Goal: Task Accomplishment & Management: Manage account settings

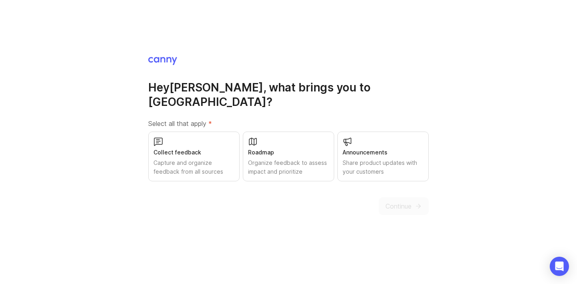
click at [184, 148] on div "Collect feedback" at bounding box center [193, 152] width 81 height 9
click at [387, 197] on button "Continue" at bounding box center [404, 206] width 50 height 18
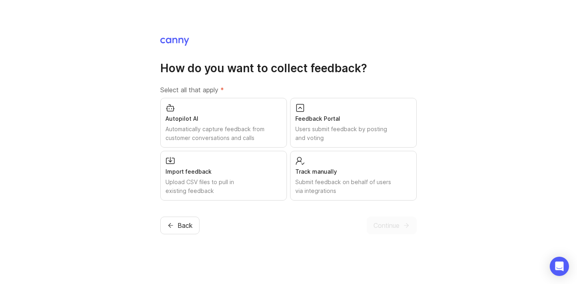
click at [187, 223] on span "Back" at bounding box center [184, 225] width 15 height 10
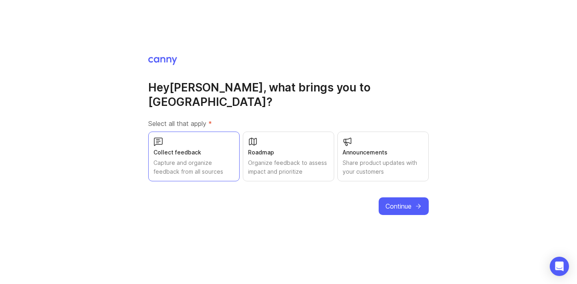
click at [450, 207] on div "Hey Anna , what brings you to Canny? Select all that apply * Collect feedback C…" at bounding box center [288, 142] width 577 height 284
click at [407, 201] on span "Continue" at bounding box center [398, 206] width 26 height 10
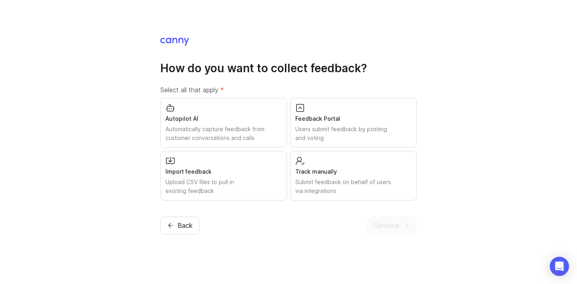
click at [246, 188] on div "Upload CSV files to pull in existing feedback" at bounding box center [223, 186] width 116 height 18
click at [391, 221] on span "Continue" at bounding box center [386, 225] width 26 height 10
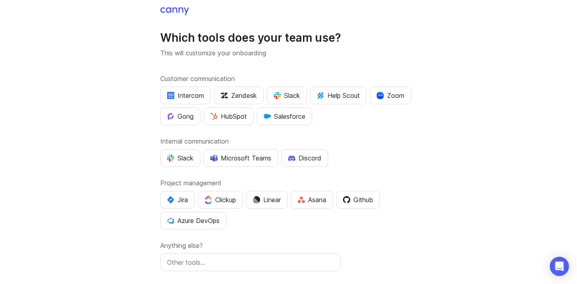
scroll to position [40, 0]
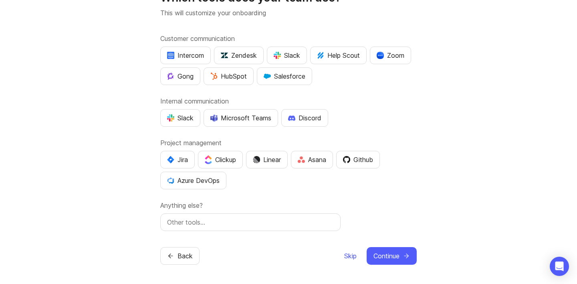
click at [349, 260] on span "Skip" at bounding box center [350, 256] width 12 height 10
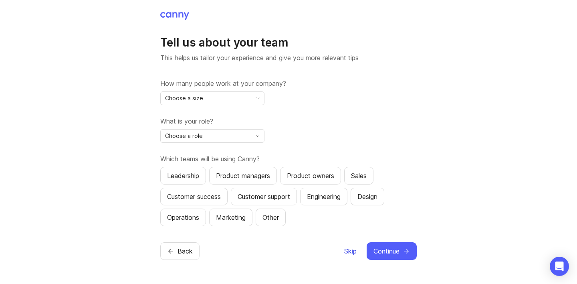
click at [346, 251] on span "Skip" at bounding box center [350, 251] width 12 height 10
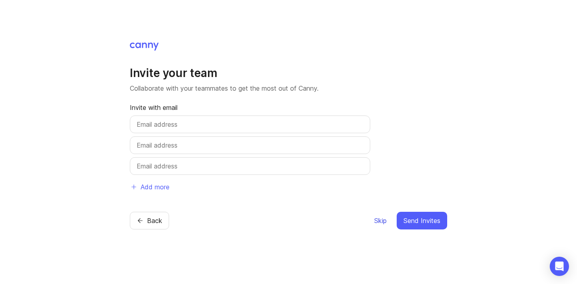
click at [378, 224] on span "Skip" at bounding box center [380, 221] width 12 height 10
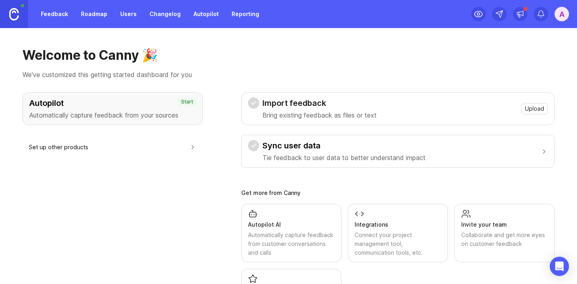
click at [560, 13] on div "A" at bounding box center [562, 14] width 14 height 14
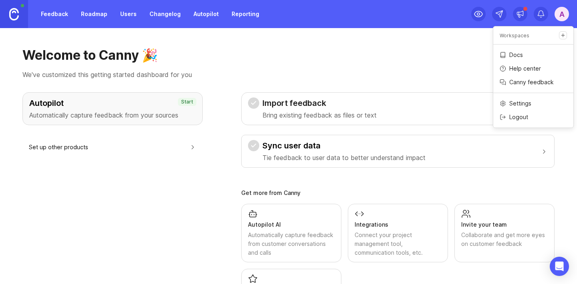
click at [527, 119] on p "Logout" at bounding box center [518, 117] width 19 height 8
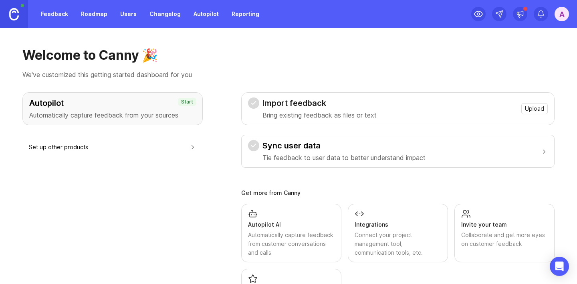
click at [565, 10] on div "A" at bounding box center [562, 14] width 14 height 14
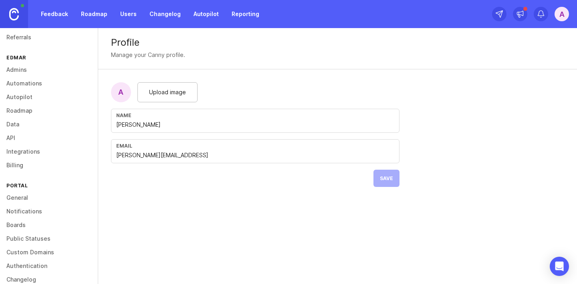
scroll to position [72, 0]
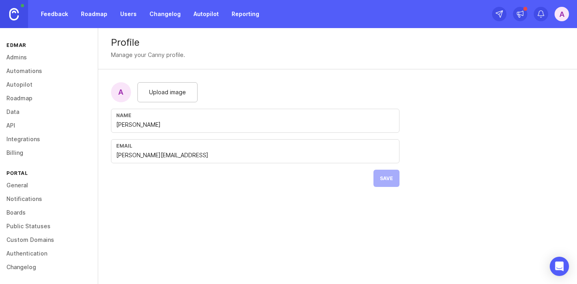
click at [555, 8] on div "A" at bounding box center [562, 14] width 14 height 14
click at [29, 53] on link "Admins" at bounding box center [49, 57] width 98 height 14
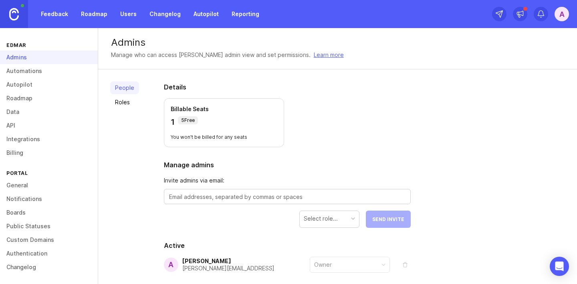
scroll to position [40, 0]
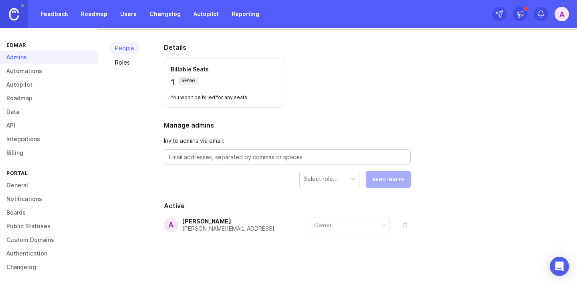
click at [40, 75] on link "Automations" at bounding box center [49, 71] width 98 height 14
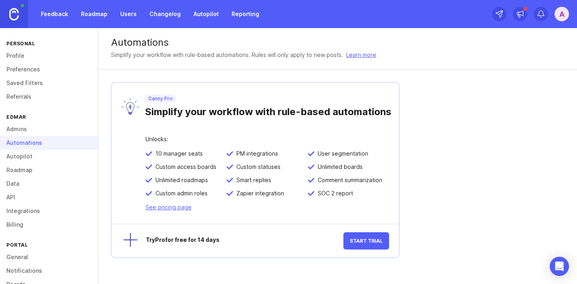
click at [25, 54] on link "Profile" at bounding box center [49, 56] width 98 height 14
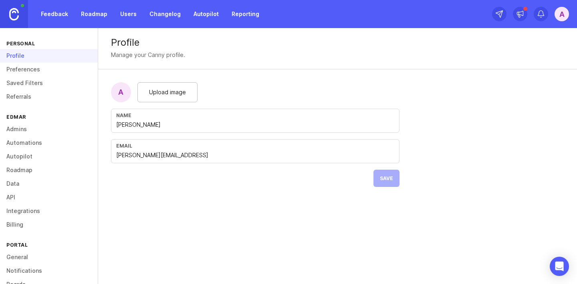
click at [32, 73] on link "Preferences" at bounding box center [49, 70] width 98 height 14
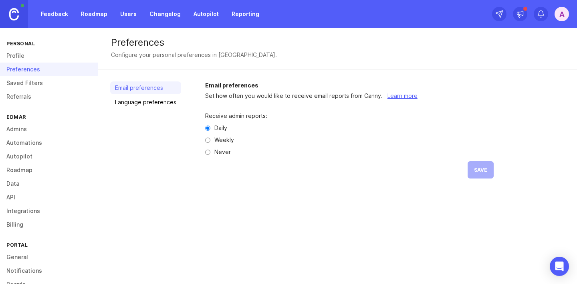
click at [35, 82] on link "Saved Filters" at bounding box center [49, 83] width 98 height 14
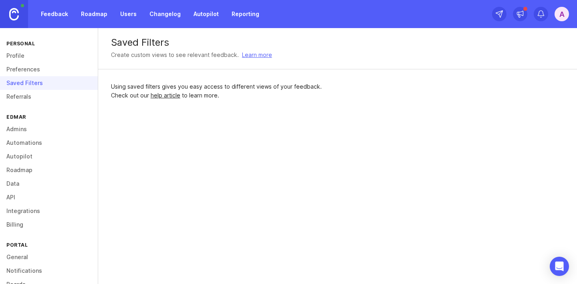
click at [36, 89] on div "Saved Filters" at bounding box center [49, 83] width 98 height 14
click at [35, 95] on link "Referrals" at bounding box center [49, 97] width 98 height 14
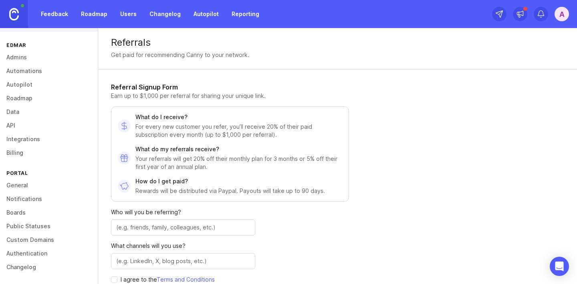
click at [42, 265] on link "Changelog" at bounding box center [49, 267] width 98 height 14
click at [44, 248] on link "Authentication" at bounding box center [49, 253] width 98 height 14
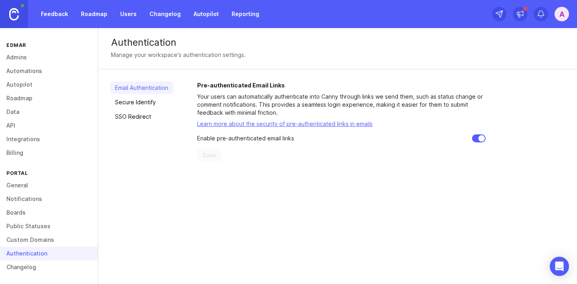
click at [559, 11] on div "A" at bounding box center [562, 14] width 14 height 14
click at [532, 117] on div "Logout" at bounding box center [533, 117] width 80 height 13
